Goal: Information Seeking & Learning: Learn about a topic

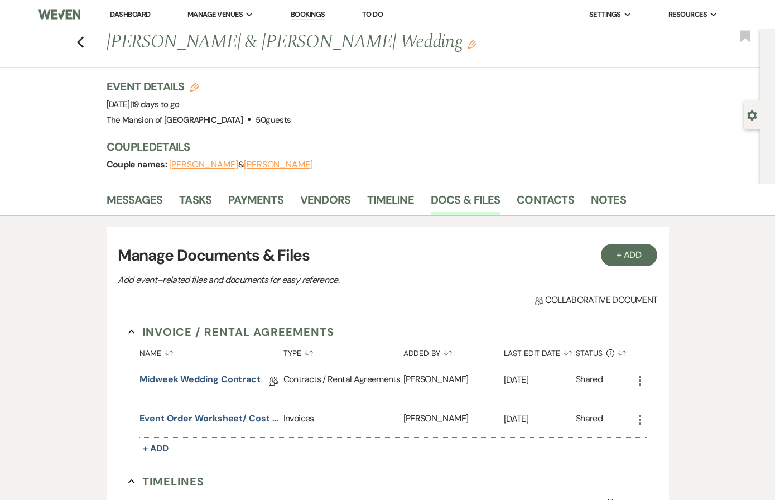
click at [314, 14] on link "Bookings" at bounding box center [308, 14] width 35 height 11
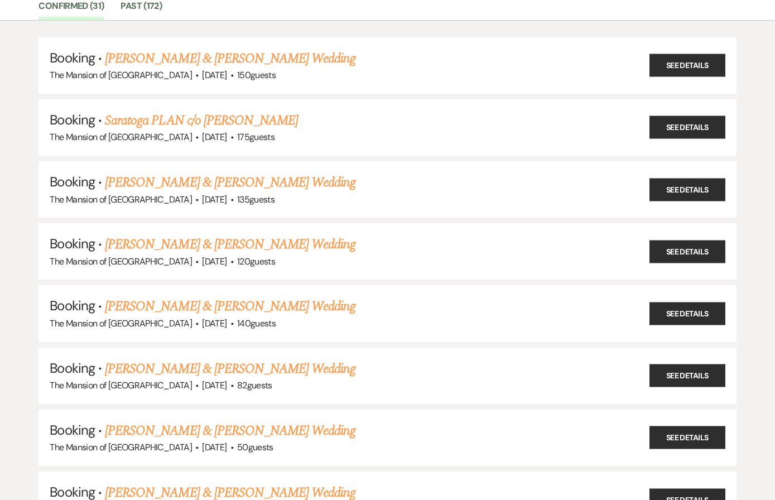
scroll to position [98, 0]
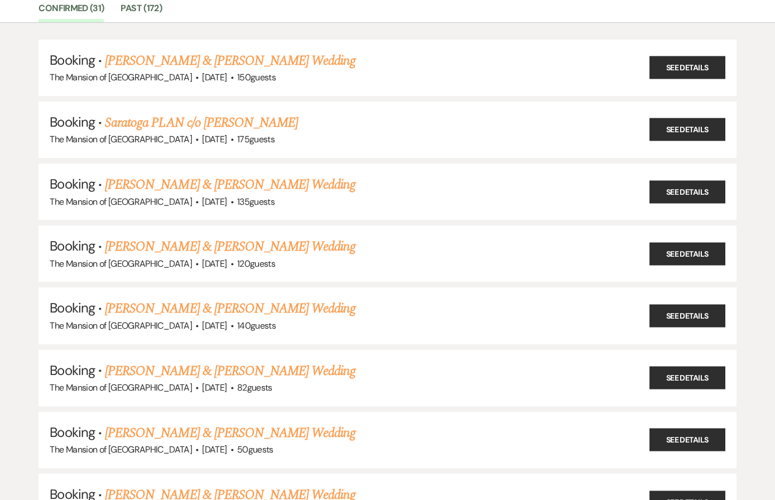
click at [274, 120] on link "Saratoga PLAN c/o [PERSON_NAME]" at bounding box center [201, 123] width 193 height 20
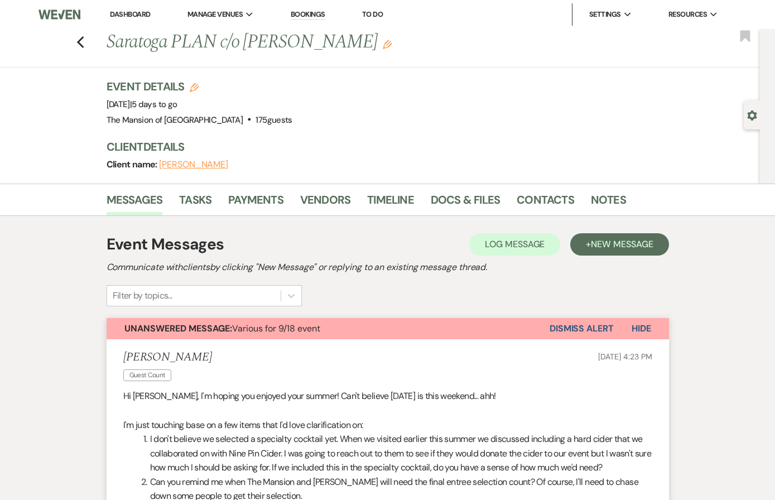
click at [479, 203] on link "Docs & Files" at bounding box center [465, 203] width 69 height 25
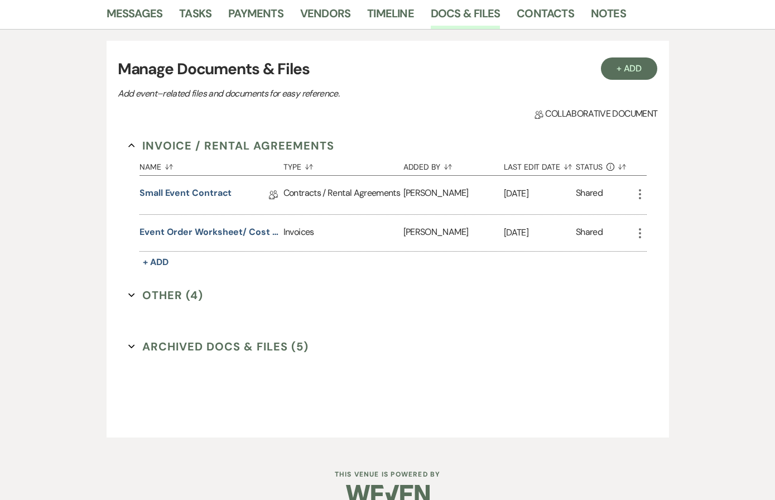
scroll to position [198, 0]
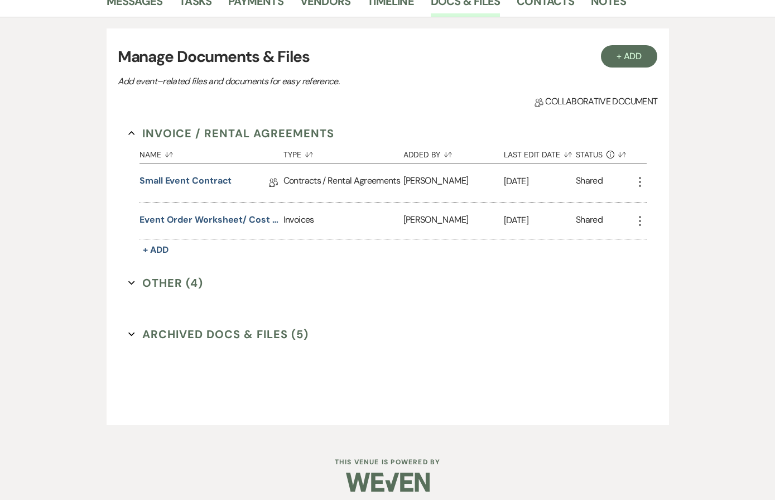
click at [201, 326] on button "Archived Docs & Files (5) Expand" at bounding box center [218, 334] width 180 height 17
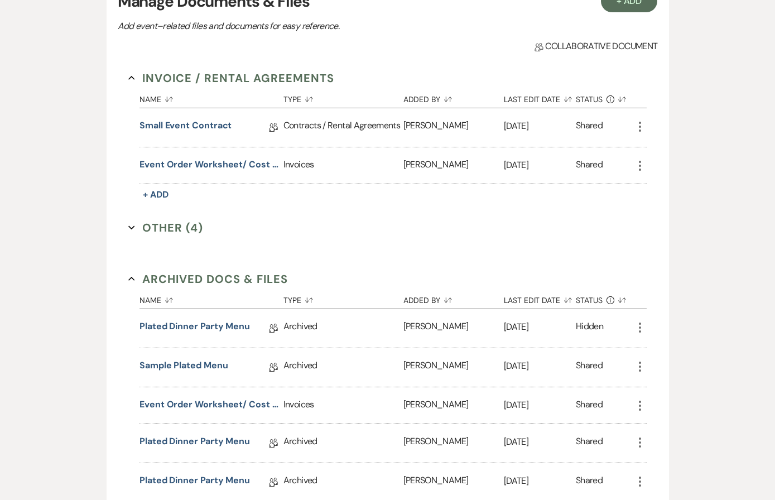
scroll to position [253, 0]
click at [189, 226] on button "Other (4) Expand" at bounding box center [165, 228] width 75 height 17
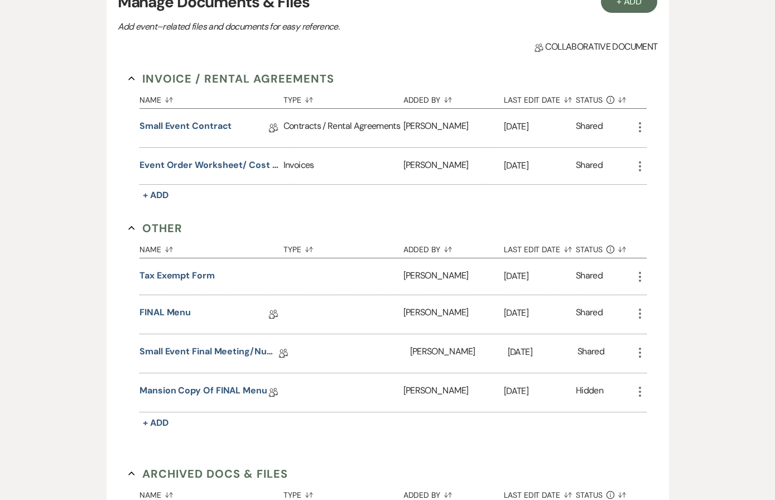
click at [225, 353] on link "Small Event Final Meeting/Numbers Doc" at bounding box center [210, 353] width 140 height 17
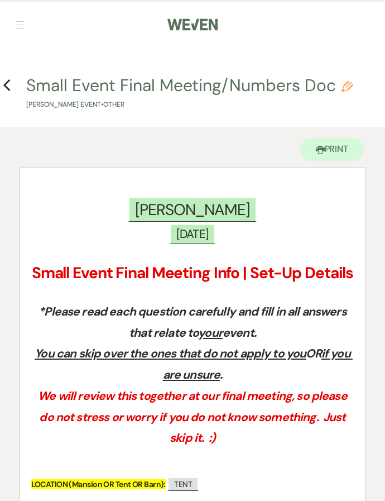
click at [6, 89] on icon "Previous" at bounding box center [7, 85] width 8 height 13
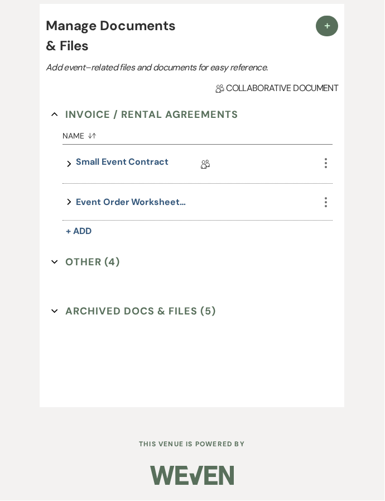
click at [94, 254] on button "Other (4) Expand" at bounding box center [86, 262] width 69 height 17
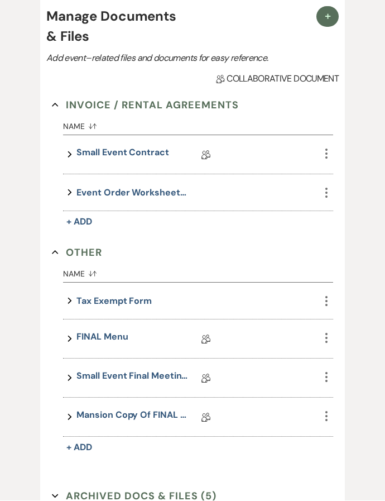
click at [156, 412] on link "Mansion Copy of FINAL Menu" at bounding box center [132, 417] width 112 height 17
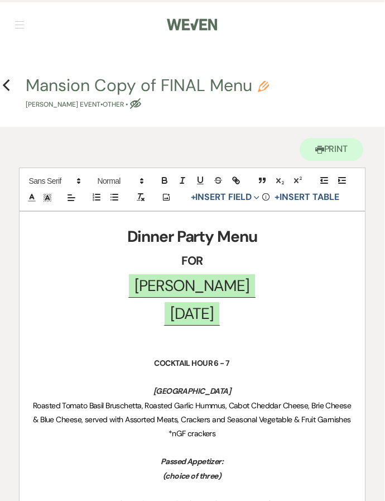
click at [9, 83] on icon "Previous" at bounding box center [7, 85] width 8 height 13
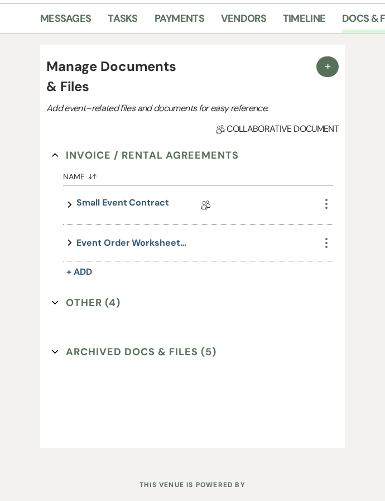
scroll to position [260, 0]
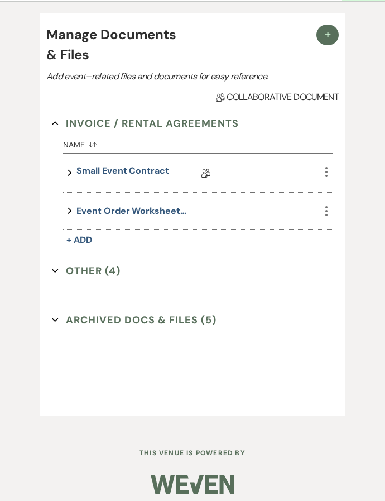
click at [103, 271] on button "Other (4) Expand" at bounding box center [86, 271] width 69 height 17
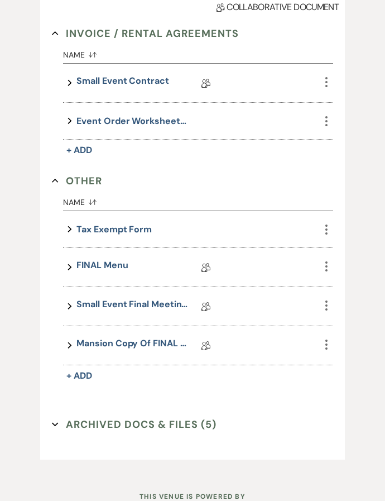
scroll to position [354, 0]
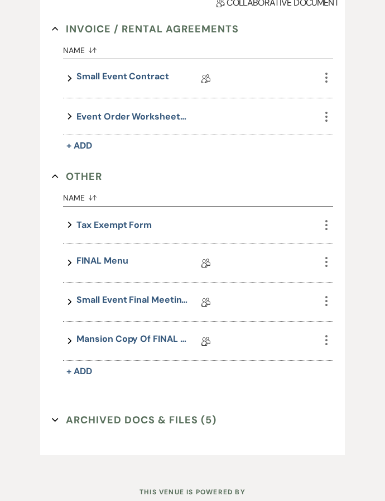
click at [162, 295] on link "Small Event Final Meeting/Numbers Doc" at bounding box center [132, 302] width 112 height 17
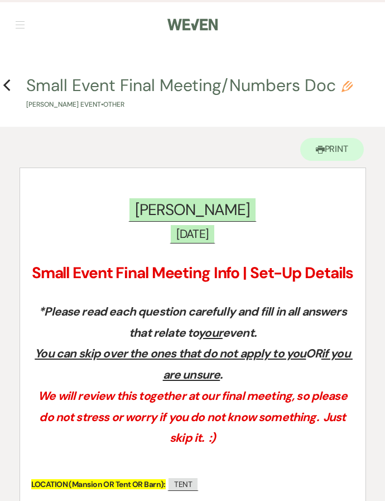
click at [8, 85] on icon "Previous" at bounding box center [7, 85] width 8 height 13
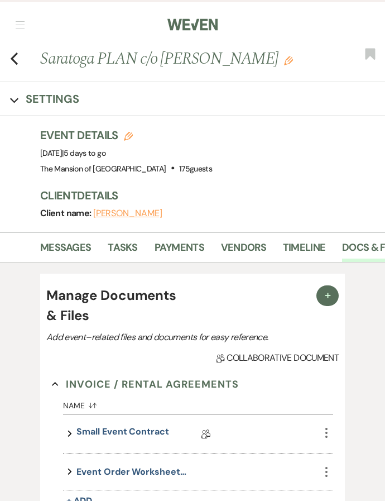
click at [18, 52] on icon "Previous" at bounding box center [14, 58] width 8 height 13
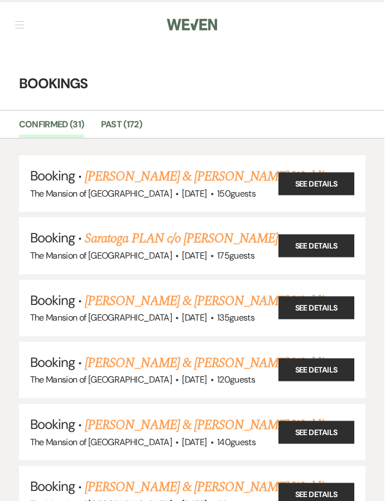
click at [205, 239] on link "Saratoga PLAN c/o [PERSON_NAME]" at bounding box center [181, 238] width 193 height 20
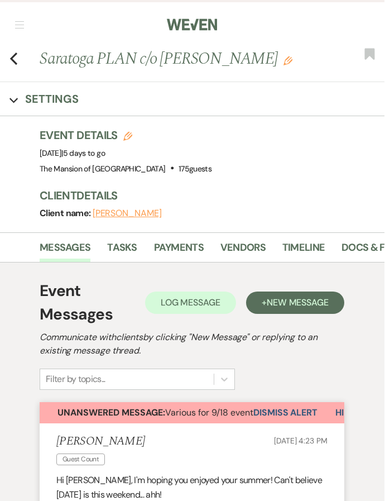
click at [14, 57] on icon "Previous" at bounding box center [14, 58] width 8 height 13
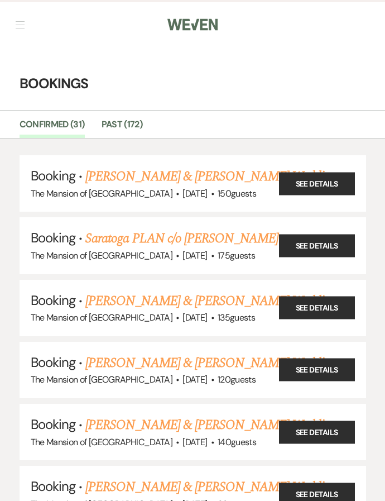
click at [155, 224] on li "Booking · Saratoga PLAN c/o [PERSON_NAME] The Mansion of [GEOGRAPHIC_DATA] · [D…" at bounding box center [193, 245] width 347 height 56
click at [177, 239] on link "Saratoga PLAN c/o [PERSON_NAME]" at bounding box center [181, 238] width 193 height 20
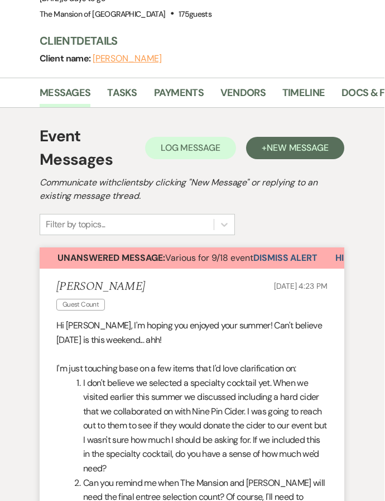
scroll to position [110, 0]
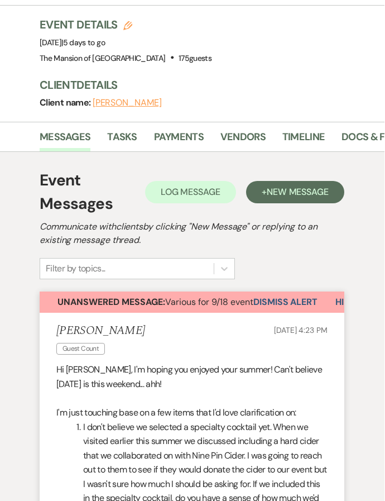
click at [364, 142] on link "Docs & Files" at bounding box center [373, 140] width 62 height 23
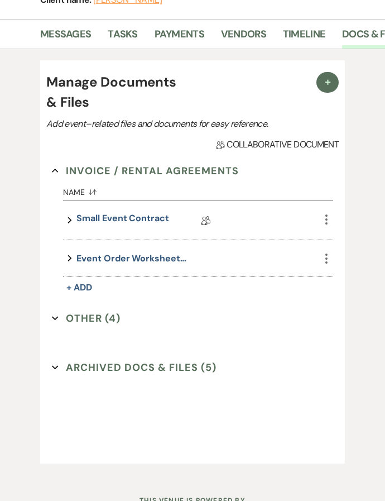
click at [112, 316] on button "Other (4) Expand" at bounding box center [86, 318] width 69 height 17
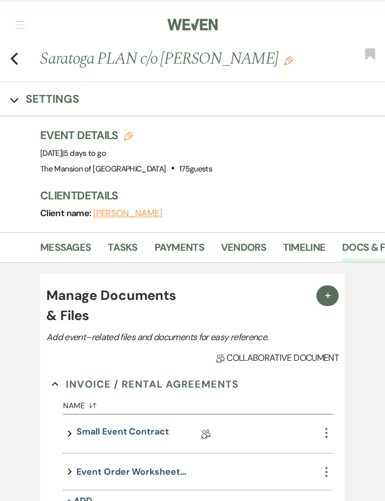
click at [12, 59] on use "button" at bounding box center [14, 58] width 7 height 12
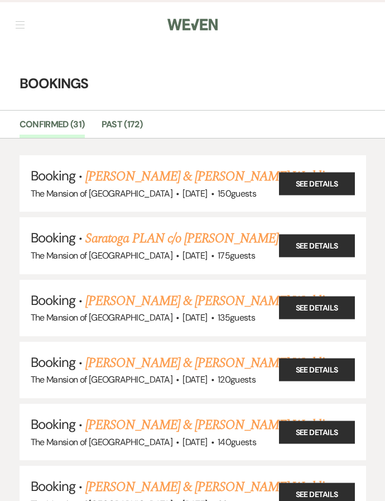
click at [222, 300] on link "[PERSON_NAME] & [PERSON_NAME] Wedding" at bounding box center [210, 301] width 250 height 20
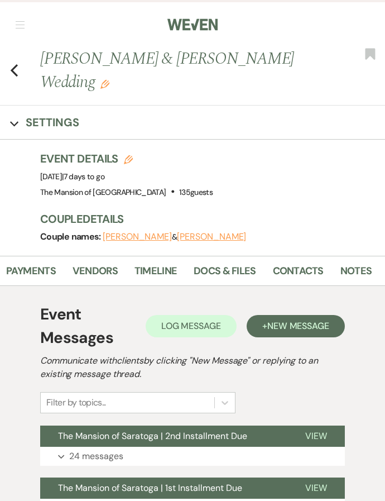
scroll to position [0, 148]
click at [233, 269] on link "Docs & Files" at bounding box center [225, 274] width 62 height 23
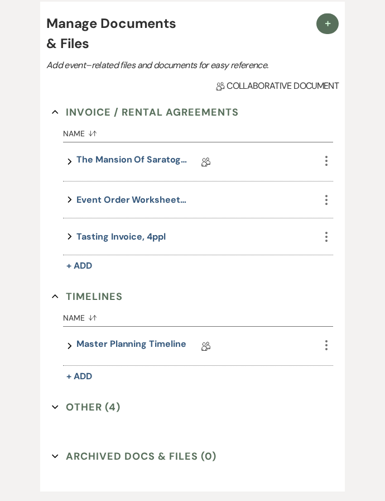
scroll to position [359, 0]
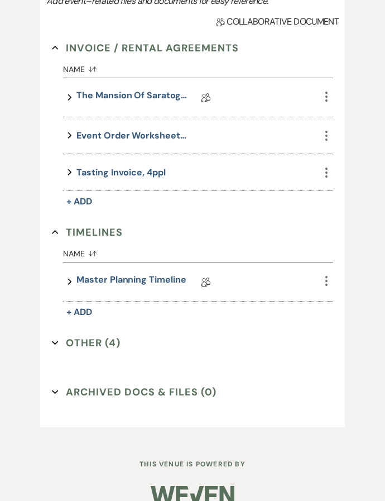
click at [109, 345] on button "Other (4) Expand" at bounding box center [86, 343] width 69 height 17
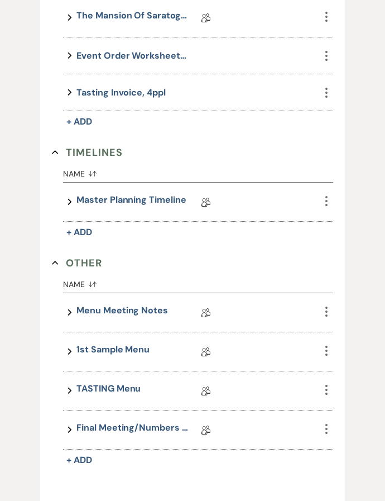
scroll to position [451, 0]
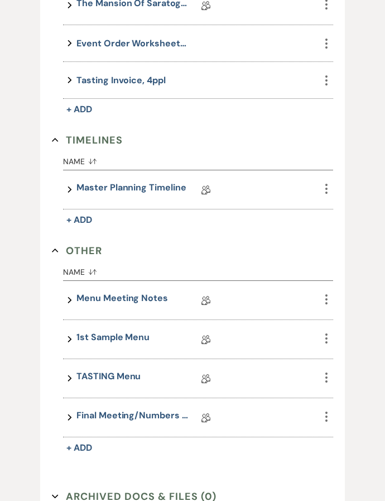
click at [137, 414] on link "Final Meeting/Numbers Doc" at bounding box center [132, 417] width 112 height 17
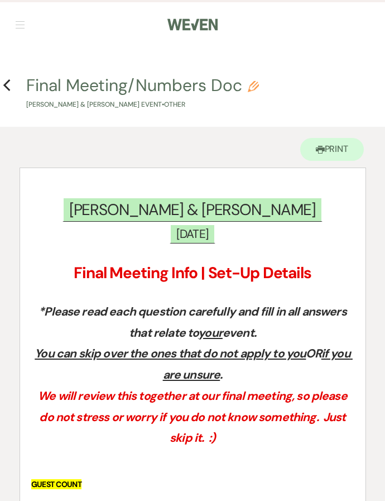
click at [9, 83] on icon "Previous" at bounding box center [7, 85] width 8 height 13
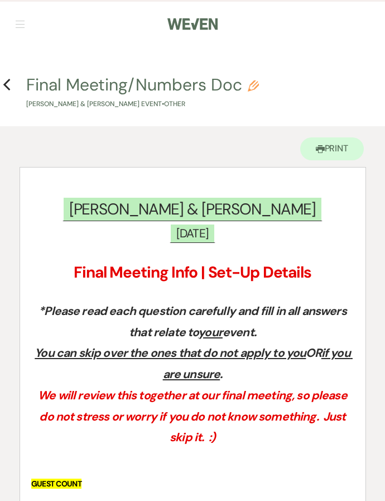
scroll to position [377, 0]
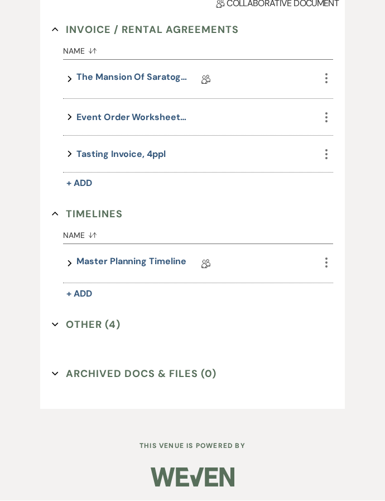
click at [104, 326] on button "Other (4) Expand" at bounding box center [86, 324] width 69 height 17
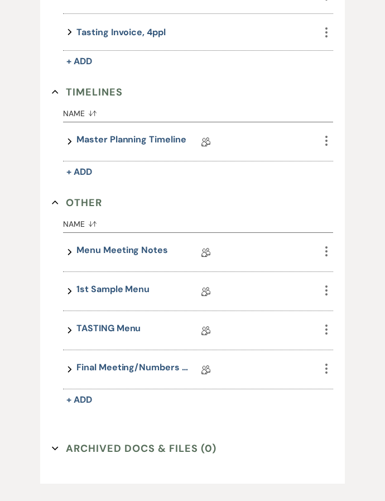
scroll to position [500, 0]
click at [156, 363] on link "Final Meeting/Numbers Doc" at bounding box center [132, 369] width 112 height 17
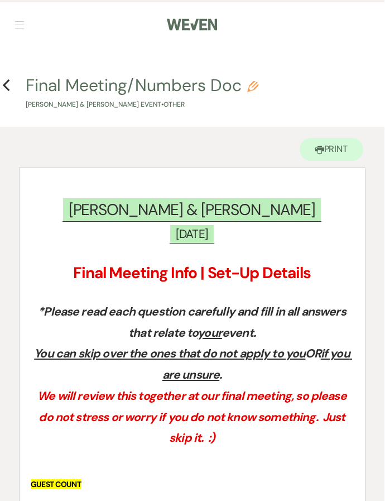
click at [26, 81] on button "Final Meeting/Numbers Doc Pencil [PERSON_NAME] & [PERSON_NAME] Event • Other" at bounding box center [142, 93] width 233 height 33
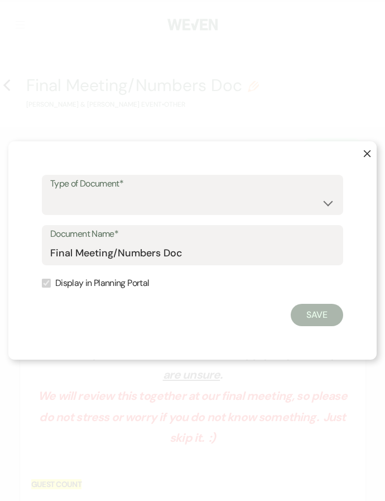
click at [374, 150] on button "X" at bounding box center [359, 158] width 36 height 34
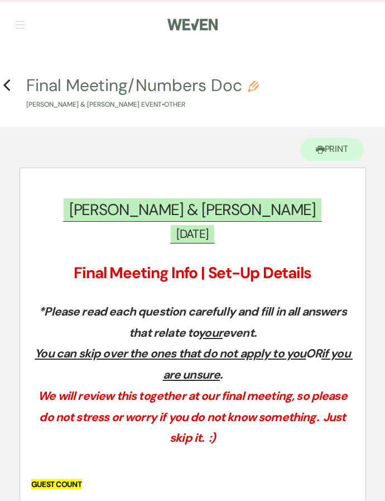
click at [6, 89] on icon "Previous" at bounding box center [7, 85] width 8 height 13
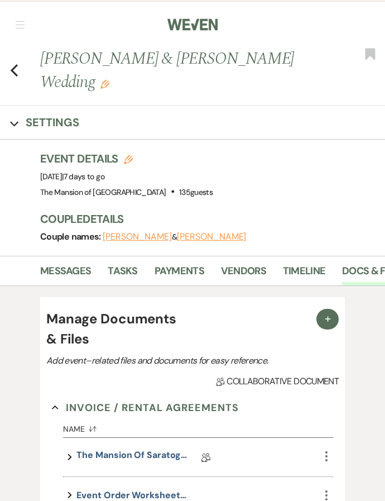
click at [18, 66] on icon "Previous" at bounding box center [14, 70] width 8 height 13
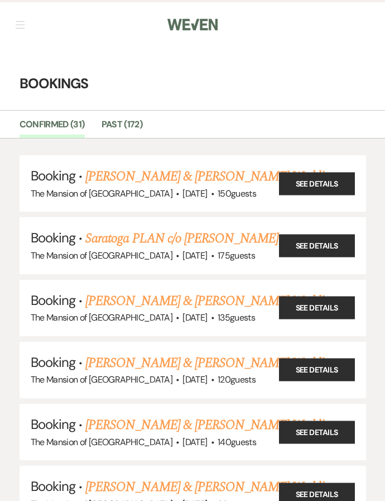
click at [167, 295] on link "[PERSON_NAME] & [PERSON_NAME] Wedding" at bounding box center [210, 301] width 250 height 20
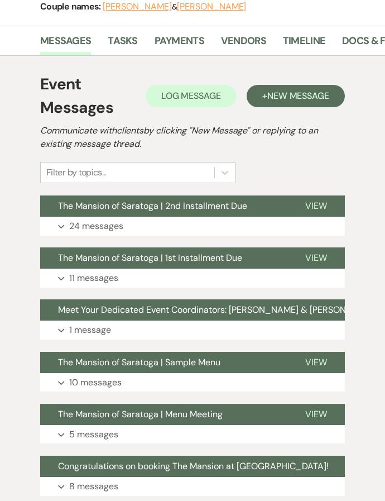
click at [116, 223] on p "24 messages" at bounding box center [96, 226] width 54 height 15
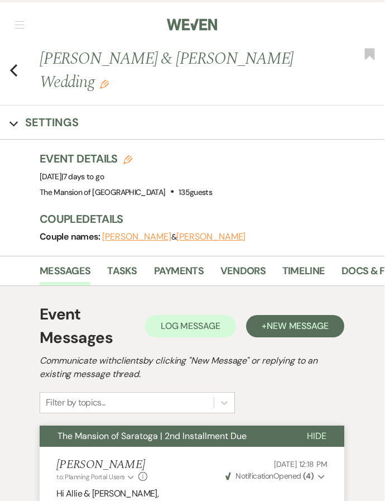
click at [7, 78] on div "Previous [PERSON_NAME] & [PERSON_NAME] Wedding Edit Bookmark" at bounding box center [189, 76] width 391 height 59
click at [17, 74] on icon "Previous" at bounding box center [14, 70] width 8 height 13
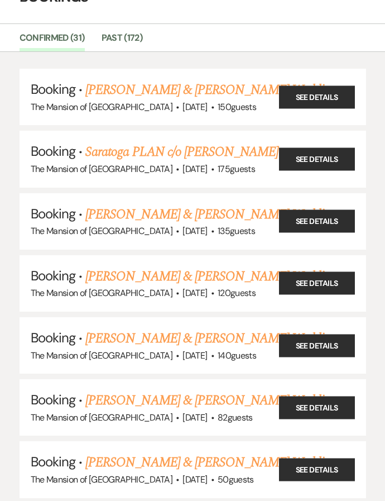
scroll to position [87, 0]
click at [218, 268] on link "[PERSON_NAME] & [PERSON_NAME] Wedding" at bounding box center [210, 276] width 250 height 20
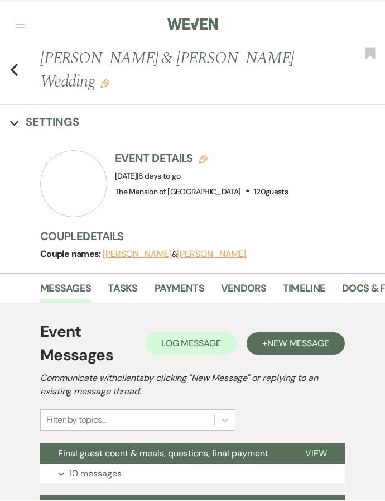
scroll to position [1, 0]
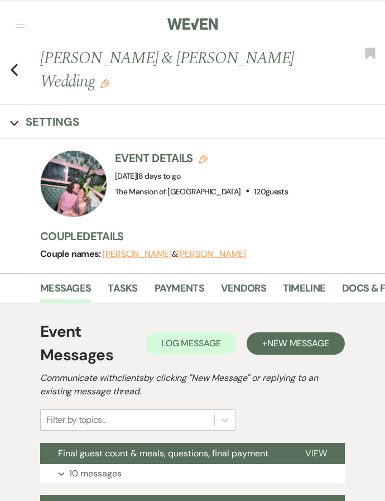
click at [358, 280] on link "Docs & Files" at bounding box center [373, 291] width 62 height 23
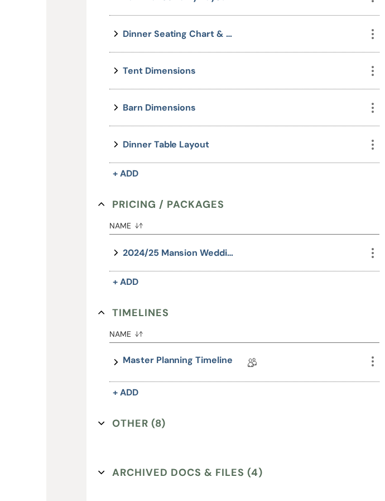
scroll to position [899, 0]
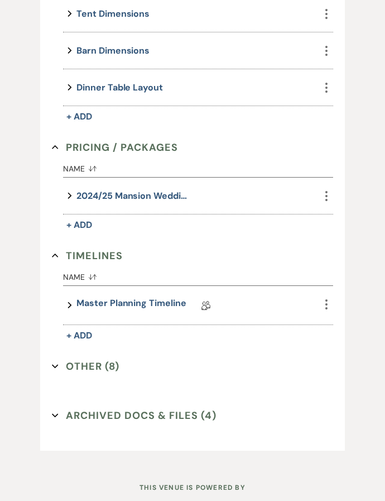
click at [102, 358] on button "Other (8) Expand" at bounding box center [86, 366] width 68 height 17
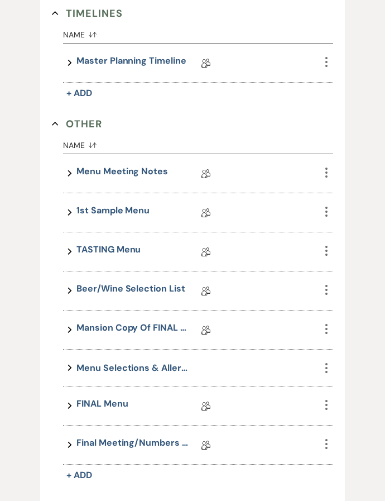
scroll to position [1142, 0]
click at [131, 435] on link "Final Meeting/Numbers Doc" at bounding box center [132, 443] width 112 height 17
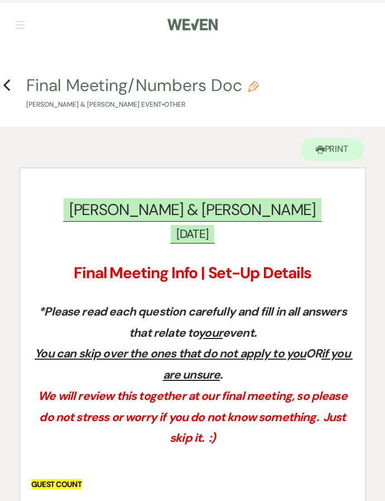
click at [17, 85] on h4 "Previous Final Meeting/Numbers Doc Pencil [PERSON_NAME] & [PERSON_NAME] Event •…" at bounding box center [192, 92] width 385 height 36
click at [7, 86] on icon "Previous" at bounding box center [7, 85] width 8 height 13
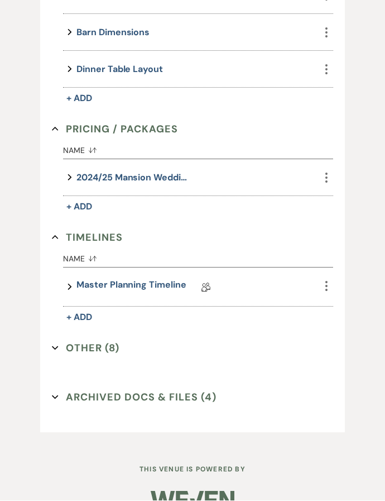
click at [147, 278] on link "Master Planning Timeline" at bounding box center [130, 286] width 109 height 17
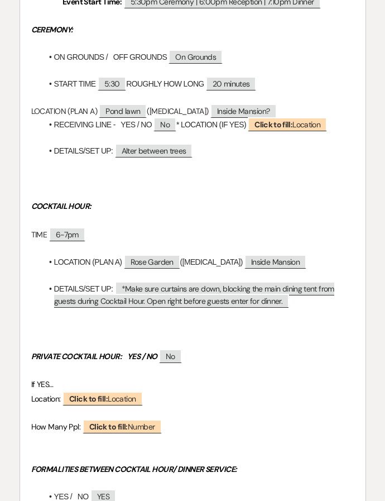
scroll to position [236, 0]
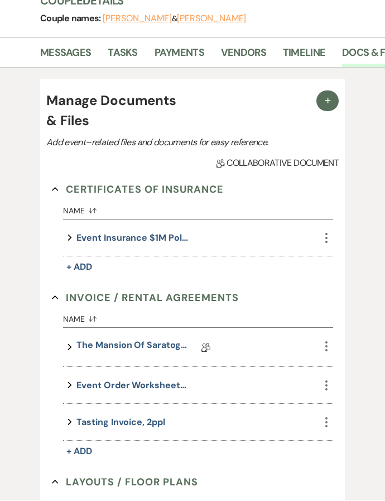
scroll to position [918, 0]
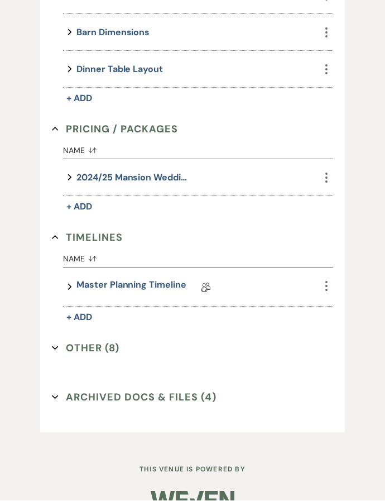
click at [116, 340] on button "Other (8) Expand" at bounding box center [86, 348] width 68 height 17
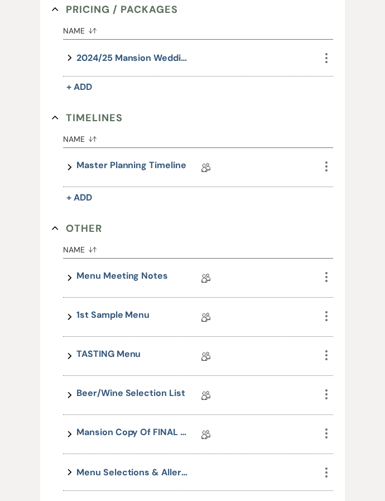
scroll to position [1067, 0]
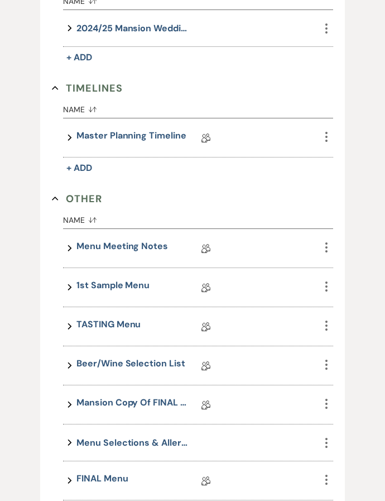
click at [150, 357] on link "Beer/Wine Selection List" at bounding box center [130, 365] width 108 height 17
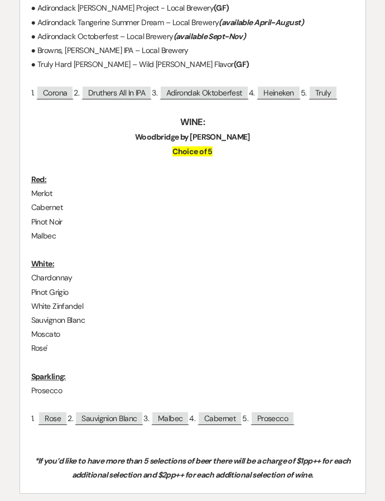
scroll to position [379, 0]
